Goal: Navigation & Orientation: Find specific page/section

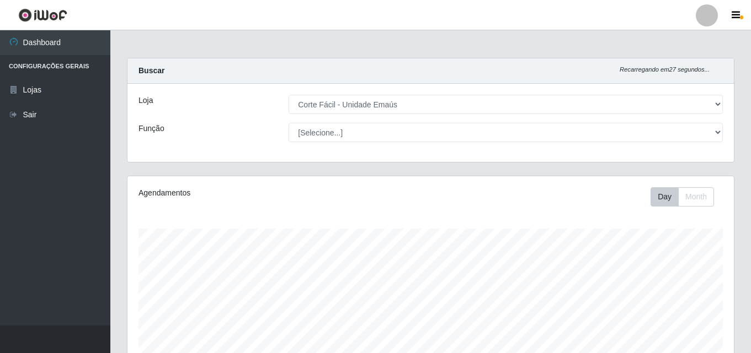
select select "201"
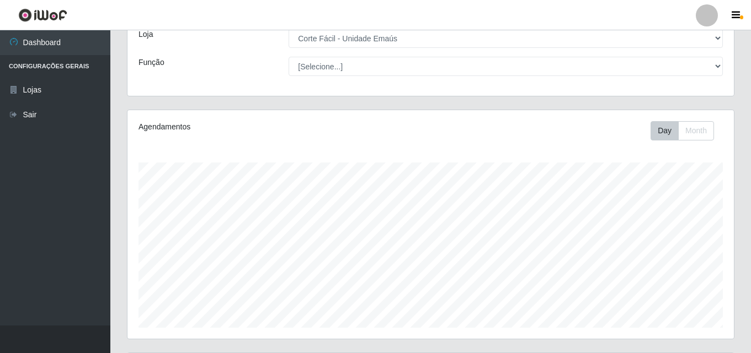
scroll to position [30, 0]
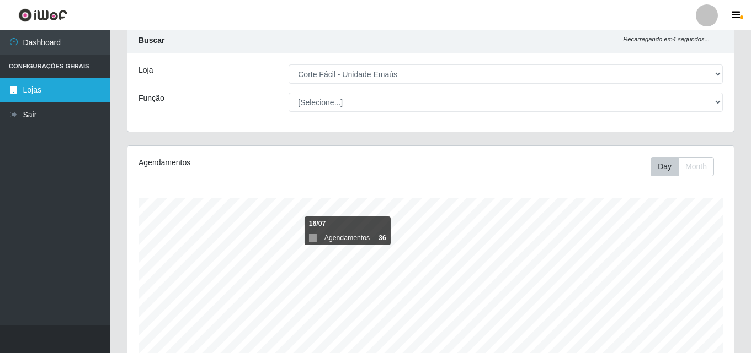
click at [33, 92] on link "Lojas" at bounding box center [55, 90] width 110 height 25
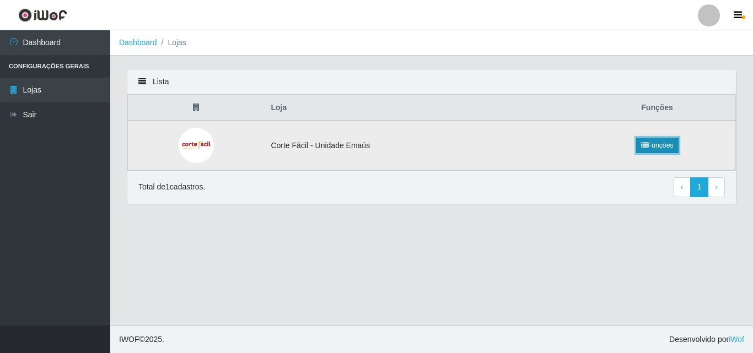
click at [646, 148] on link "Funções" at bounding box center [657, 145] width 42 height 15
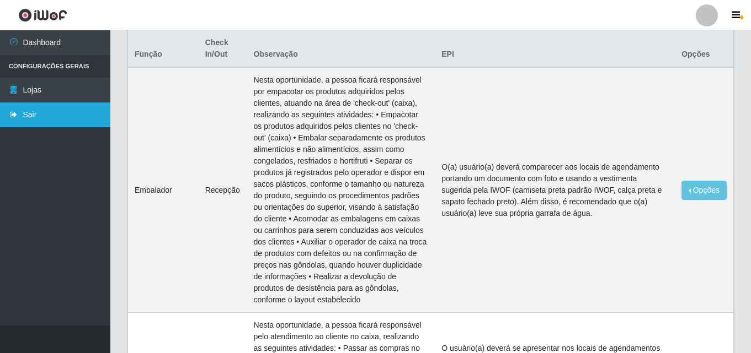
scroll to position [55, 0]
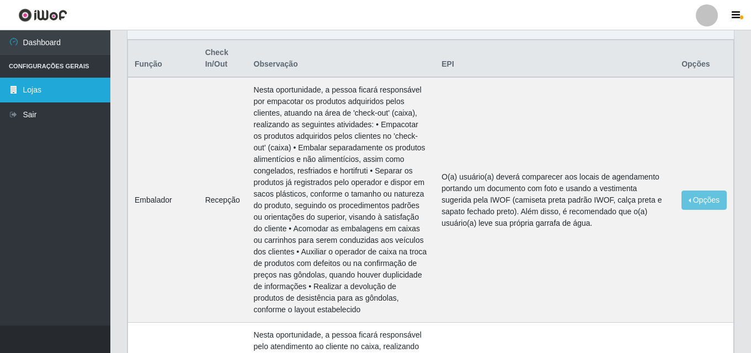
click at [24, 87] on link "Lojas" at bounding box center [55, 90] width 110 height 25
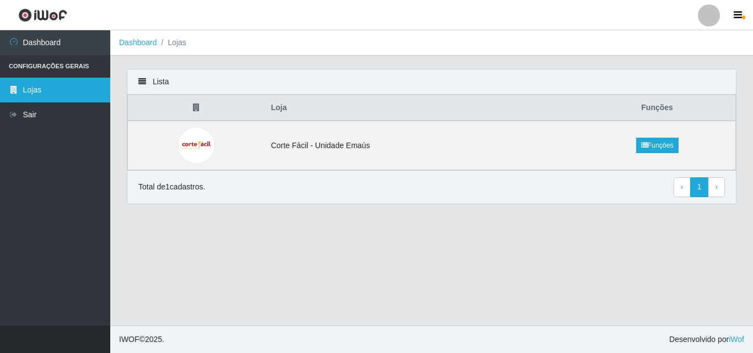
click at [23, 92] on link "Lojas" at bounding box center [55, 90] width 110 height 25
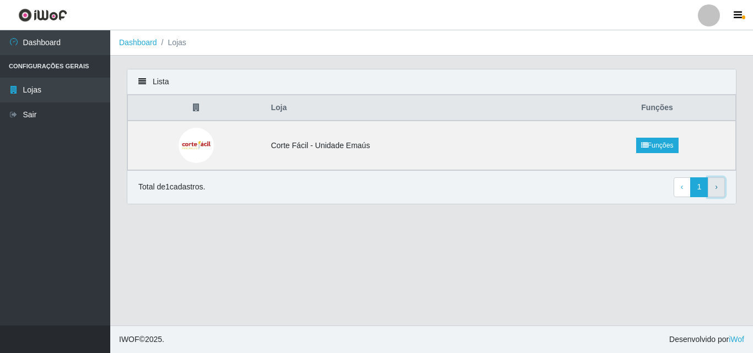
click at [717, 191] on span "›" at bounding box center [716, 187] width 3 height 9
